Goal: Task Accomplishment & Management: Complete application form

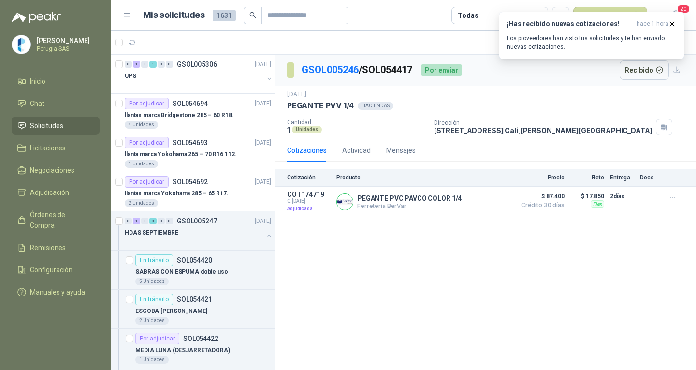
scroll to position [1305, 0]
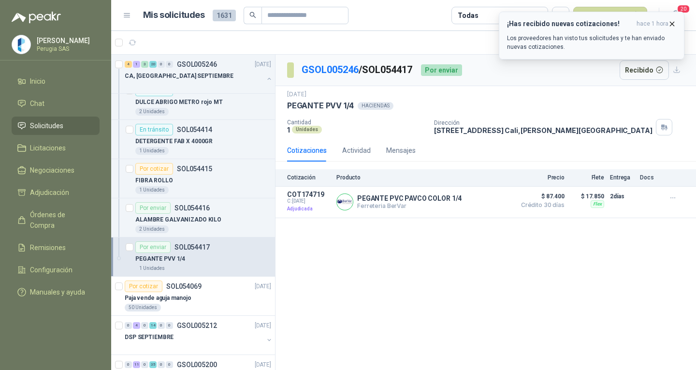
click at [672, 22] on icon "button" at bounding box center [672, 24] width 8 height 8
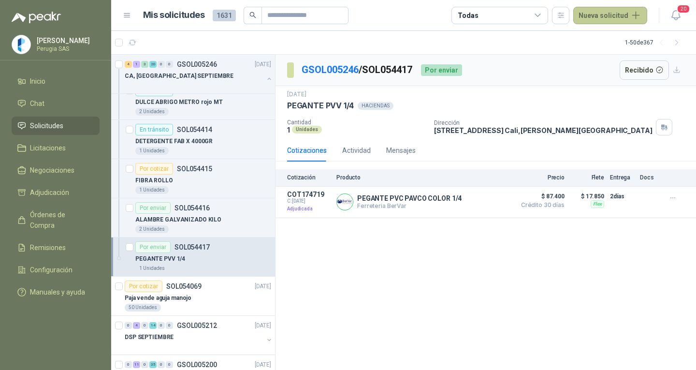
click at [602, 17] on button "Nueva solicitud" at bounding box center [610, 15] width 74 height 17
click at [599, 31] on link "Solicitud" at bounding box center [621, 38] width 82 height 17
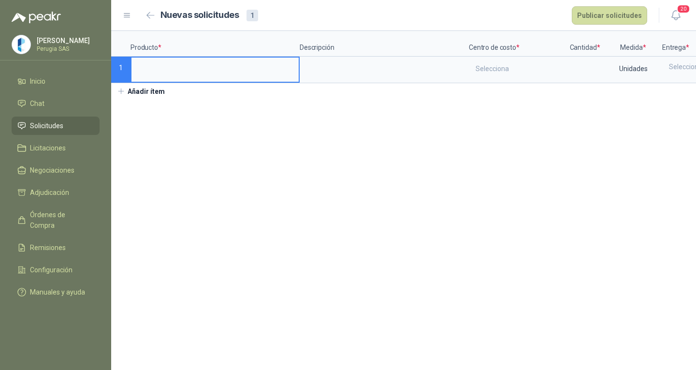
click at [159, 73] on input at bounding box center [214, 67] width 167 height 19
click at [137, 66] on input "**********" at bounding box center [214, 67] width 167 height 19
type input "**********"
click at [502, 58] on div "Selecciona" at bounding box center [517, 69] width 95 height 22
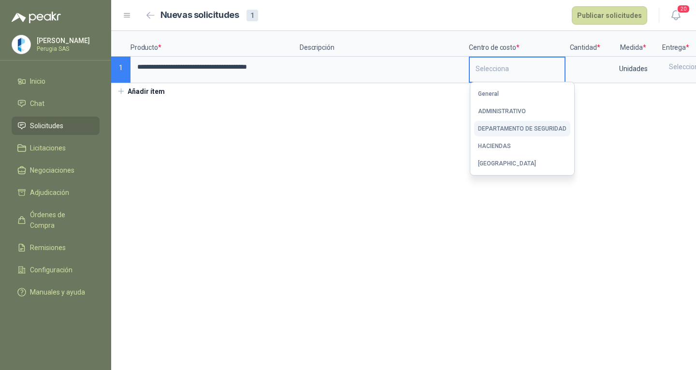
click at [504, 129] on div "DEPARTAMENTO DE SEGURIDAD" at bounding box center [522, 128] width 88 height 7
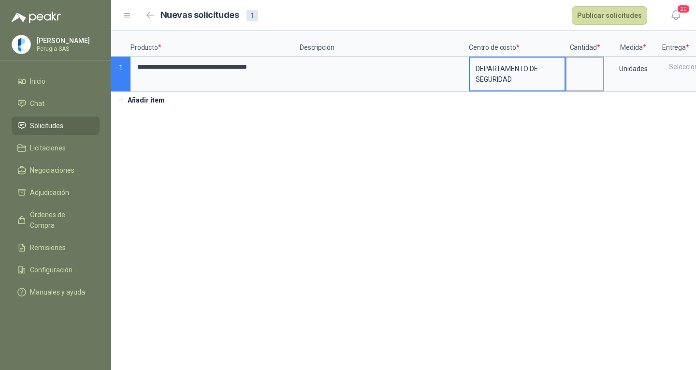
click at [573, 79] on label at bounding box center [584, 74] width 37 height 33
click at [573, 76] on input at bounding box center [584, 67] width 37 height 19
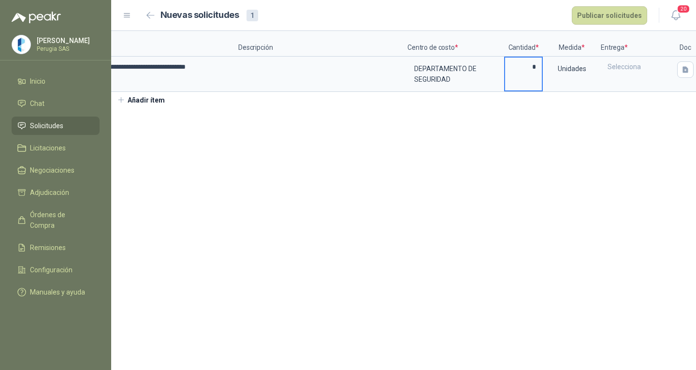
scroll to position [0, 88]
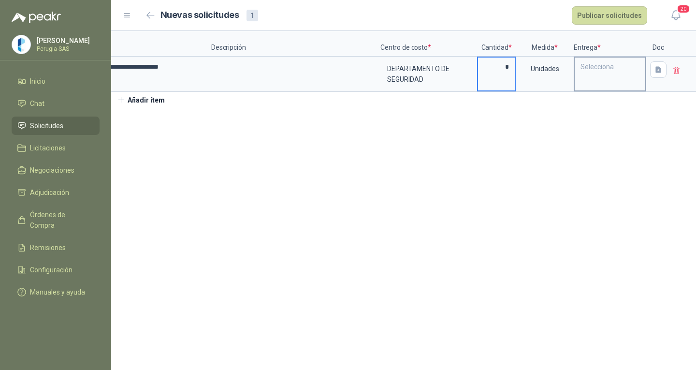
type input "*"
click at [582, 80] on div "Selecciona" at bounding box center [610, 74] width 72 height 35
click at [597, 71] on div "Selecciona" at bounding box center [610, 67] width 71 height 18
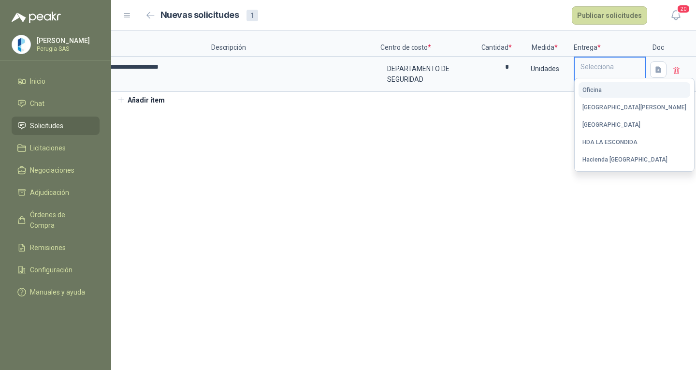
click at [603, 93] on button "Oficina" at bounding box center [634, 89] width 112 height 15
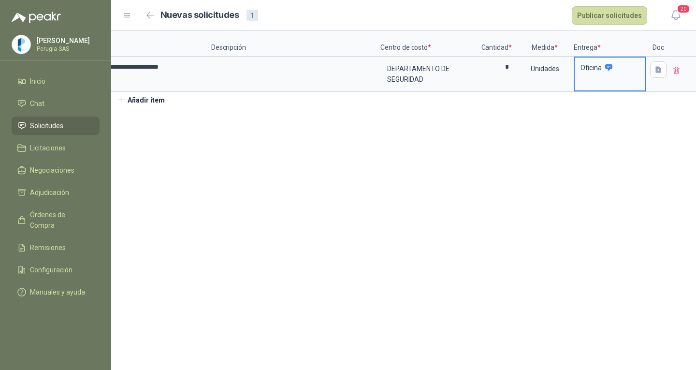
click at [575, 100] on div "**********" at bounding box center [403, 69] width 585 height 77
click at [647, 68] on div at bounding box center [658, 70] width 22 height 24
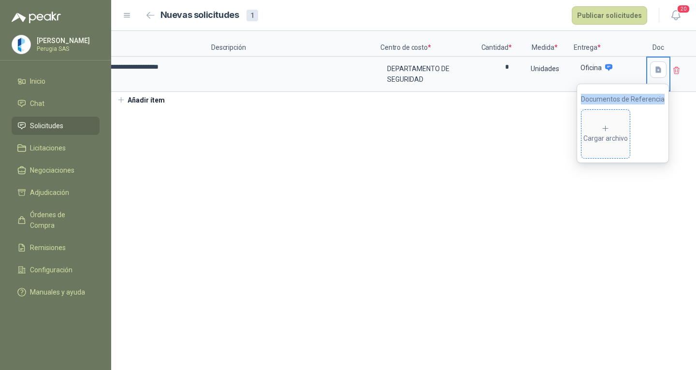
click at [600, 114] on span "Cargar archivo" at bounding box center [605, 134] width 48 height 48
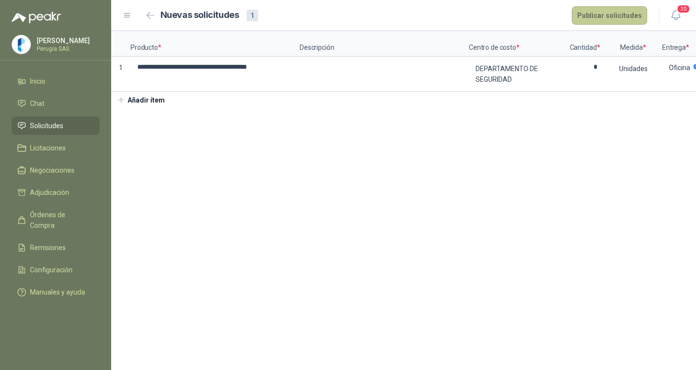
click at [611, 8] on button "Publicar solicitudes" at bounding box center [609, 15] width 75 height 18
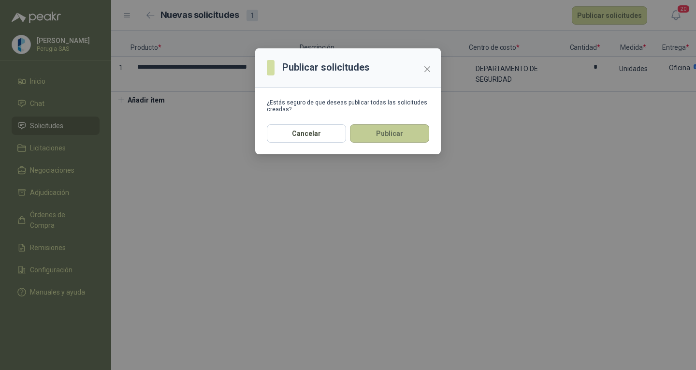
click at [387, 133] on button "Publicar" at bounding box center [389, 133] width 79 height 18
